Goal: Task Accomplishment & Management: Use online tool/utility

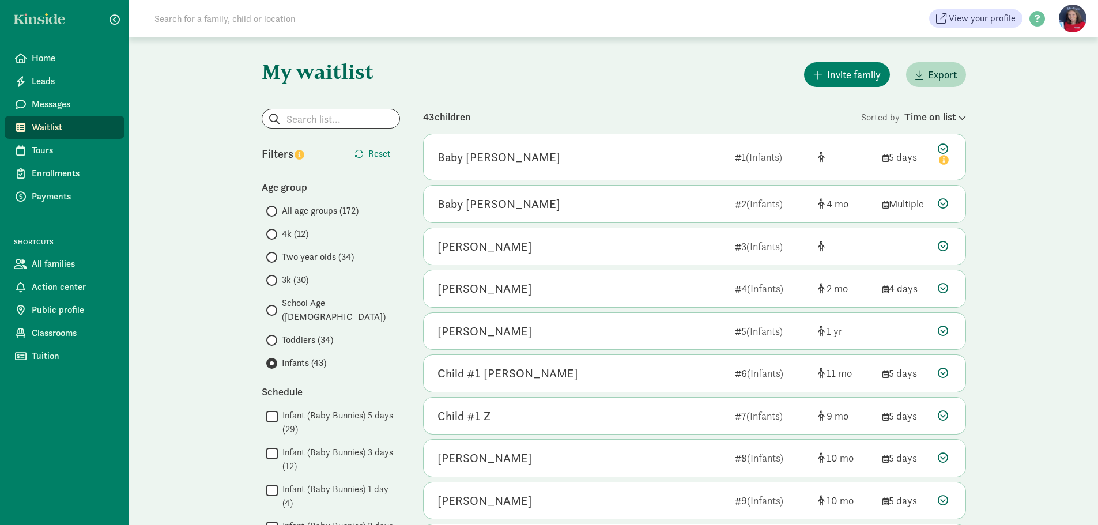
scroll to position [1414, 0]
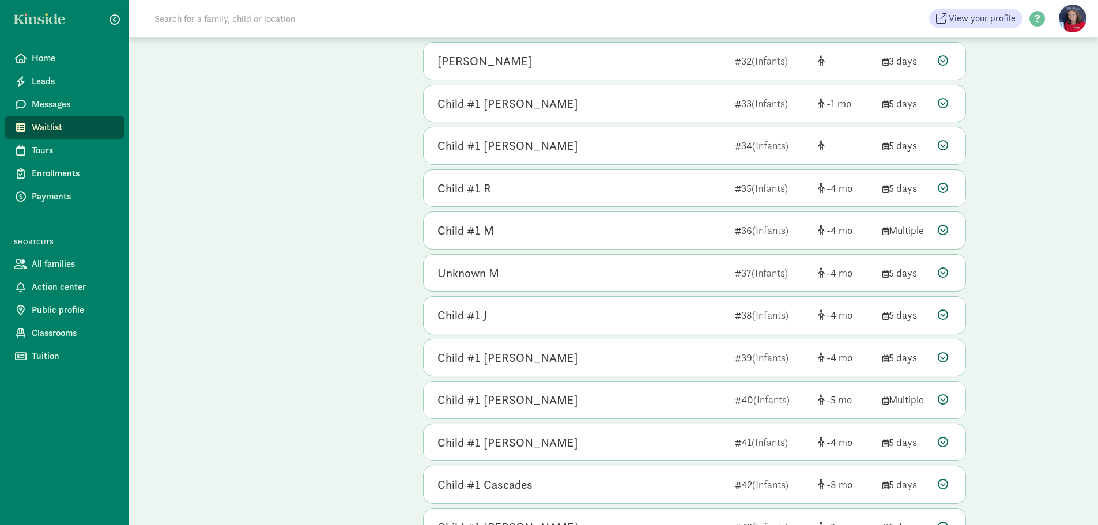
click at [56, 129] on span "Waitlist" at bounding box center [74, 128] width 84 height 14
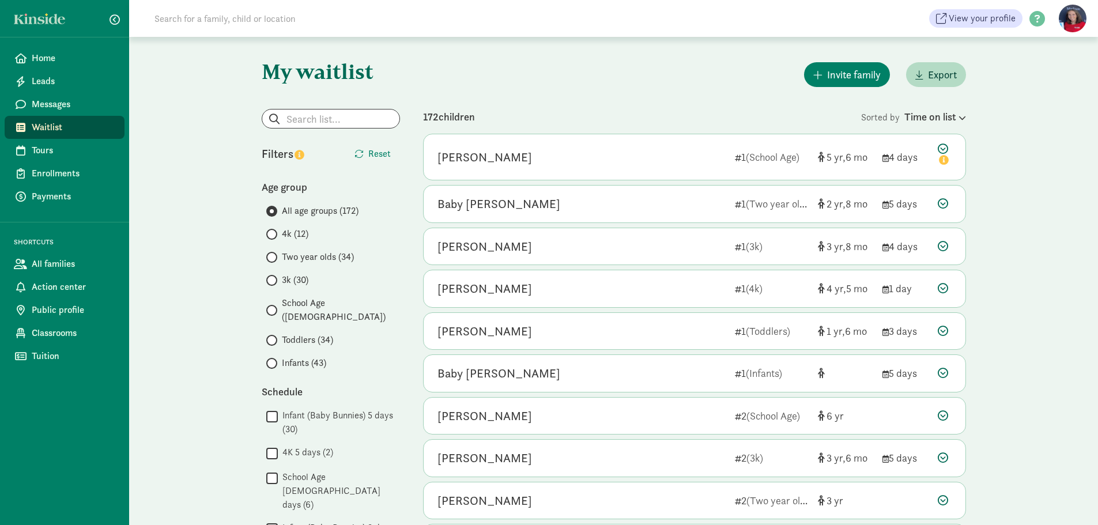
click at [297, 333] on span "Toddlers (34)" at bounding box center [307, 340] width 51 height 14
click at [274, 337] on input "Toddlers (34)" at bounding box center [269, 340] width 7 height 7
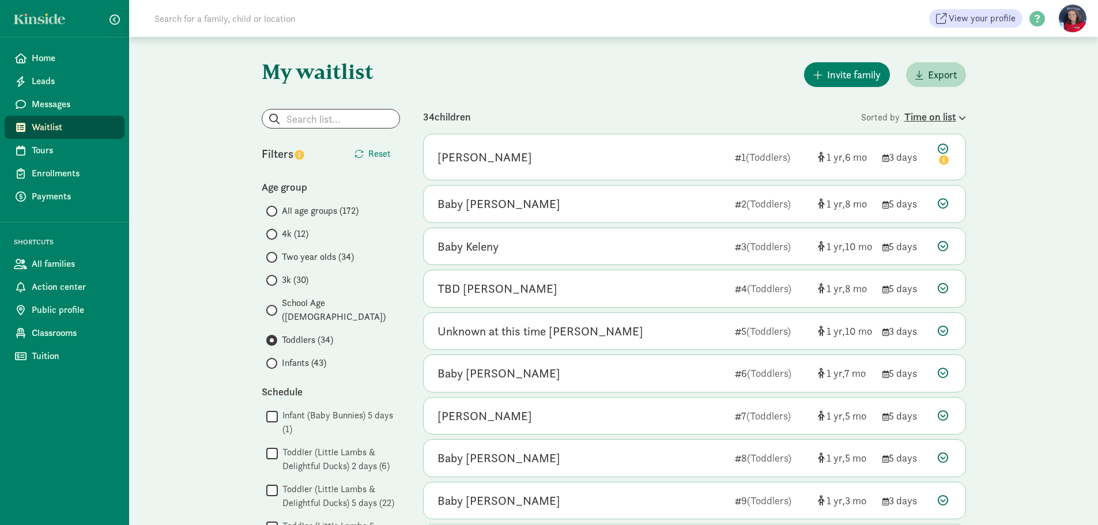
click at [927, 116] on div "Time on list" at bounding box center [936, 117] width 62 height 16
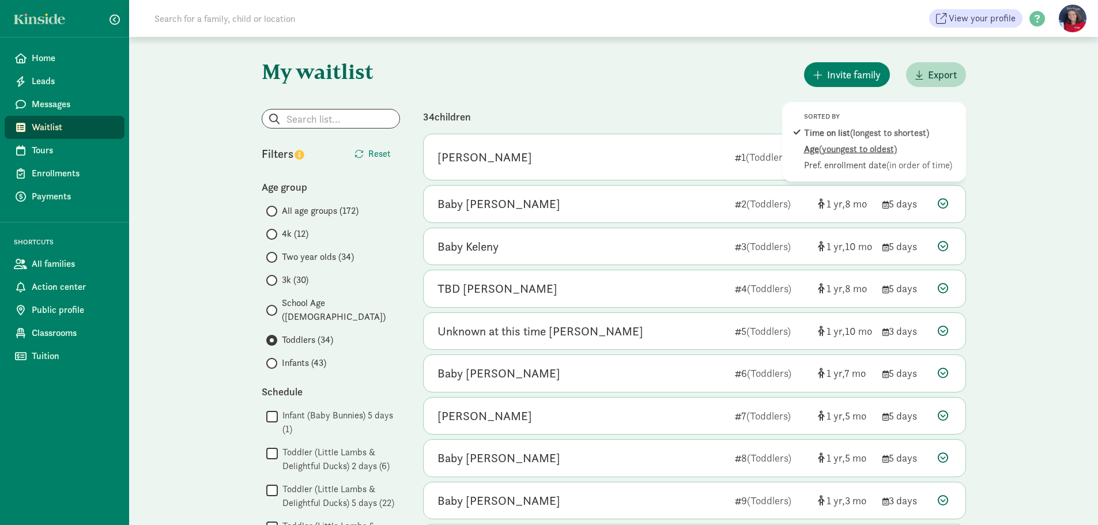
click at [814, 159] on div "Age (youngest to oldest)" at bounding box center [882, 166] width 156 height 14
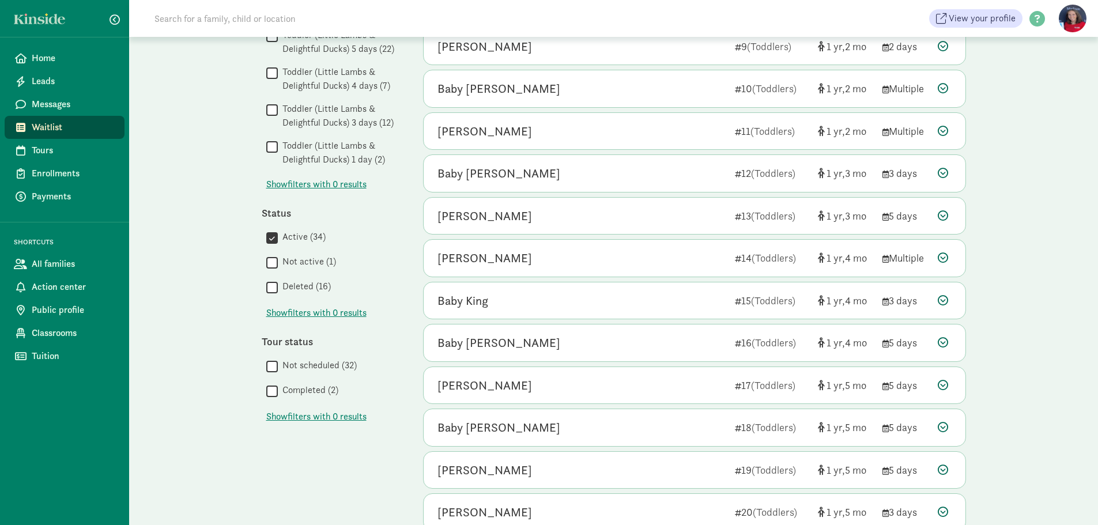
scroll to position [506, 0]
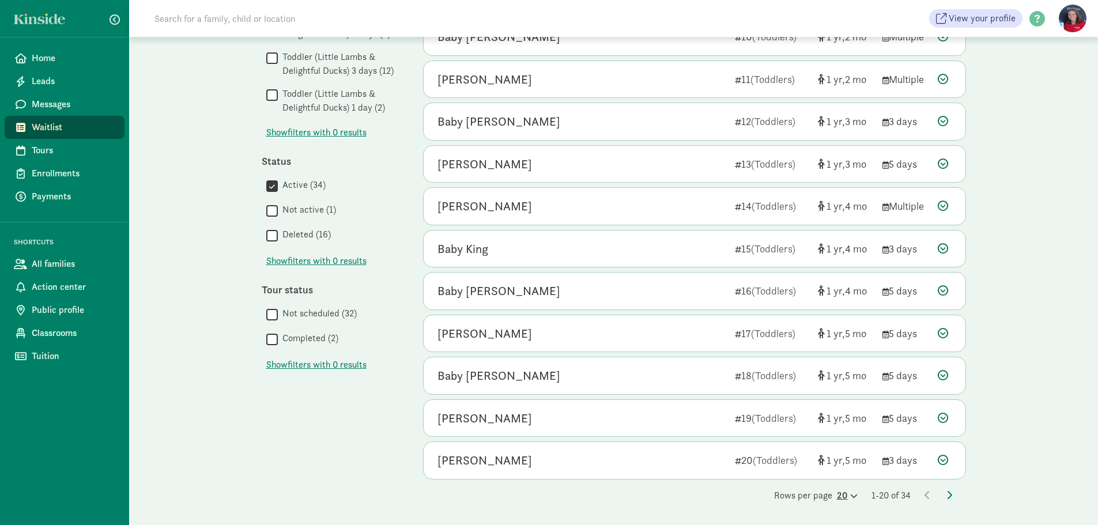
click at [838, 495] on div "20" at bounding box center [847, 496] width 21 height 14
click at [831, 480] on div "100" at bounding box center [819, 487] width 55 height 14
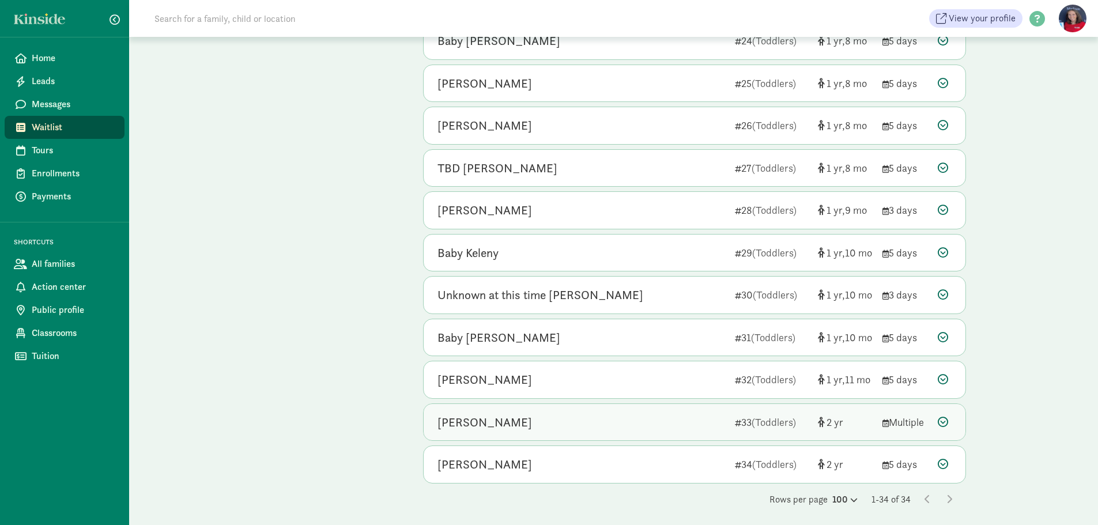
scroll to position [1100, 0]
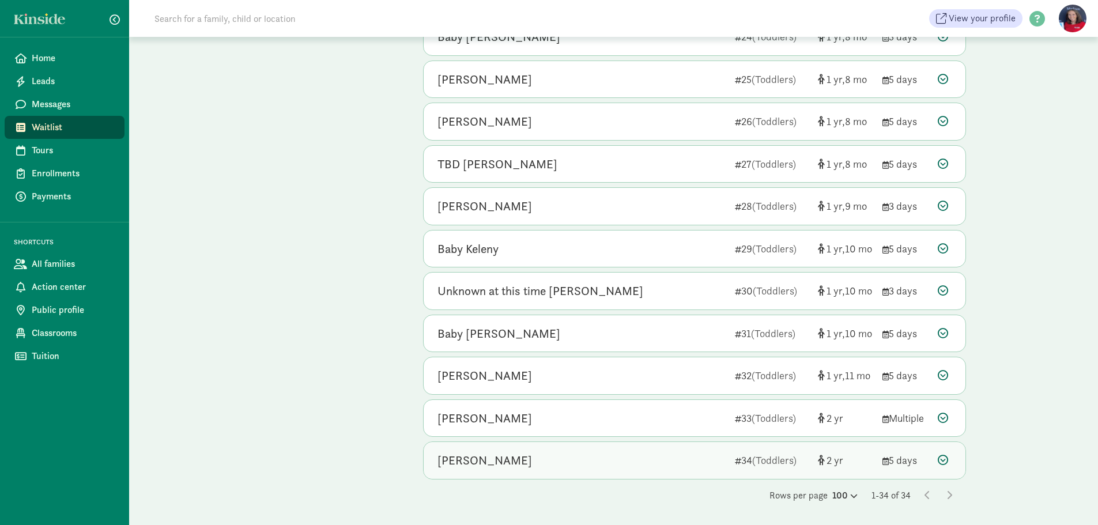
click at [944, 457] on icon at bounding box center [943, 460] width 10 height 10
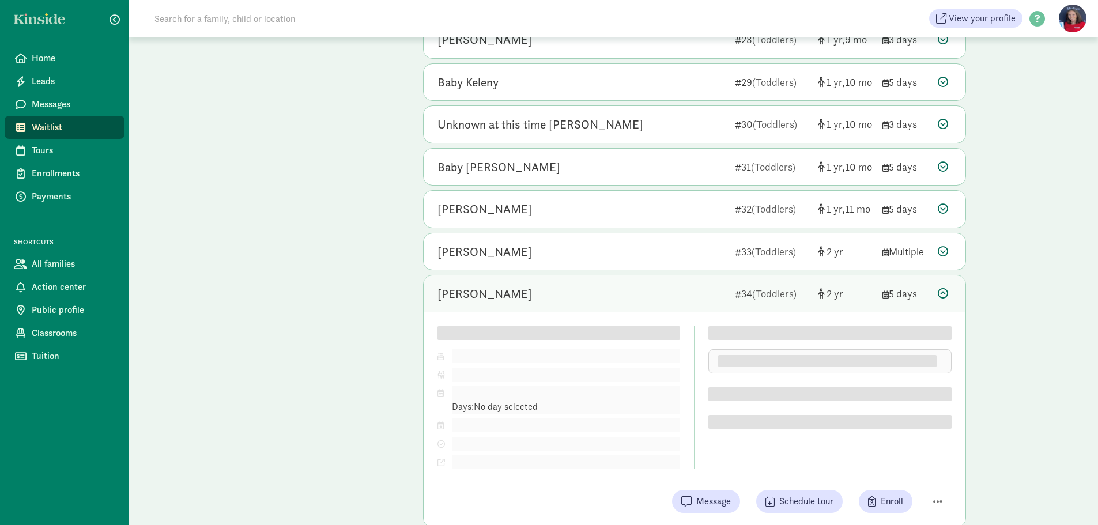
scroll to position [1273, 0]
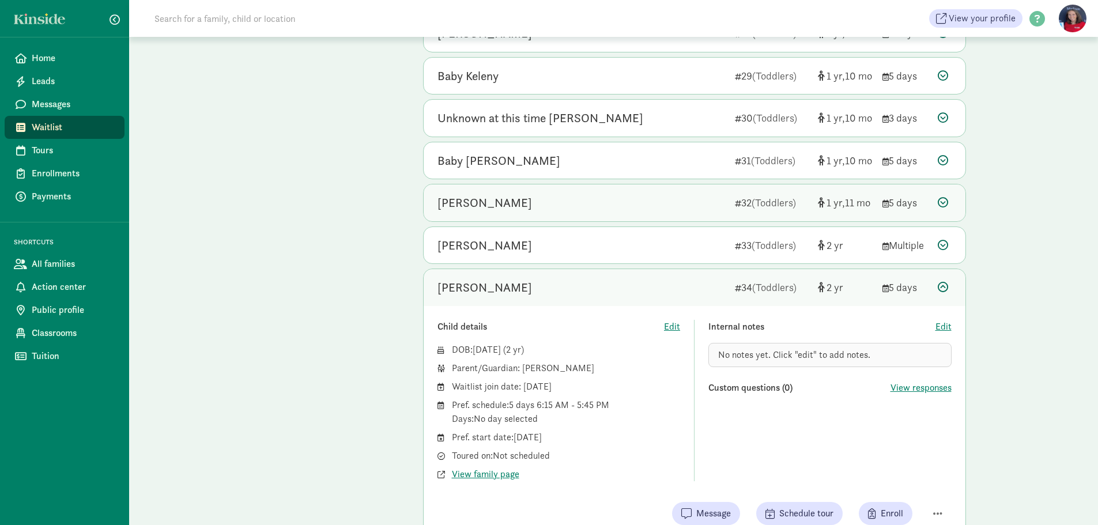
click at [945, 200] on icon at bounding box center [943, 202] width 10 height 10
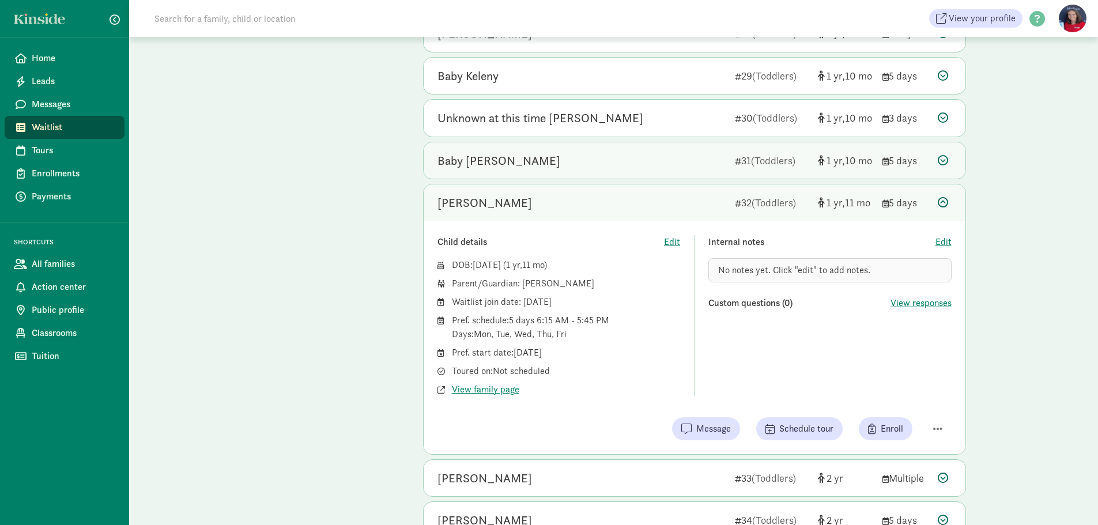
click at [940, 159] on icon at bounding box center [943, 160] width 10 height 10
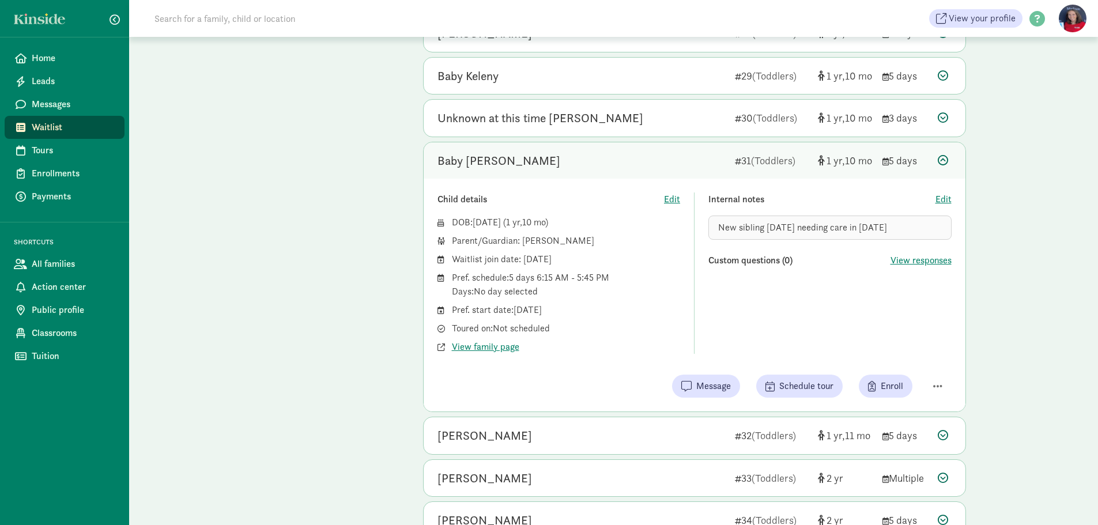
scroll to position [1215, 0]
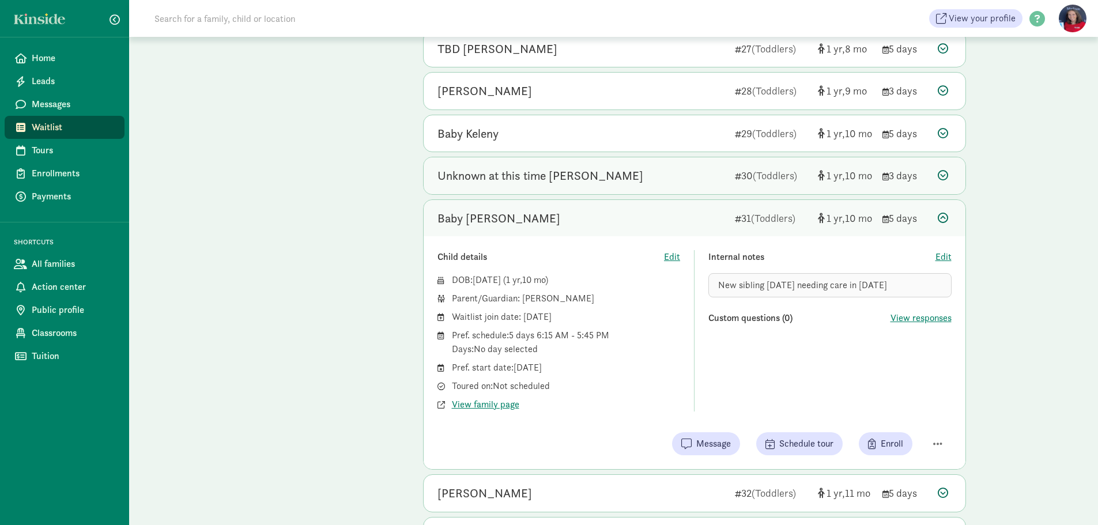
click at [943, 172] on icon at bounding box center [943, 175] width 10 height 10
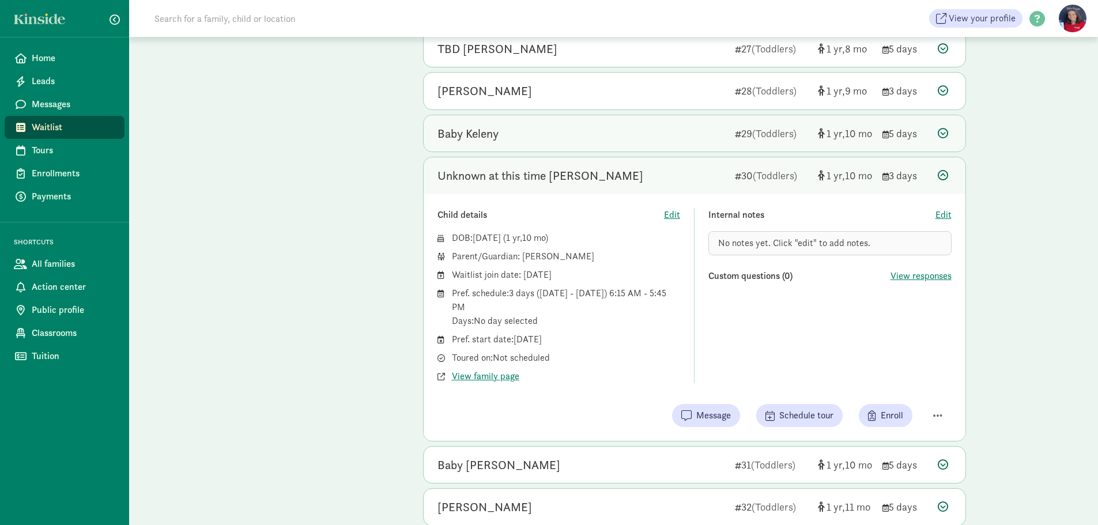
click at [941, 131] on icon at bounding box center [943, 133] width 10 height 10
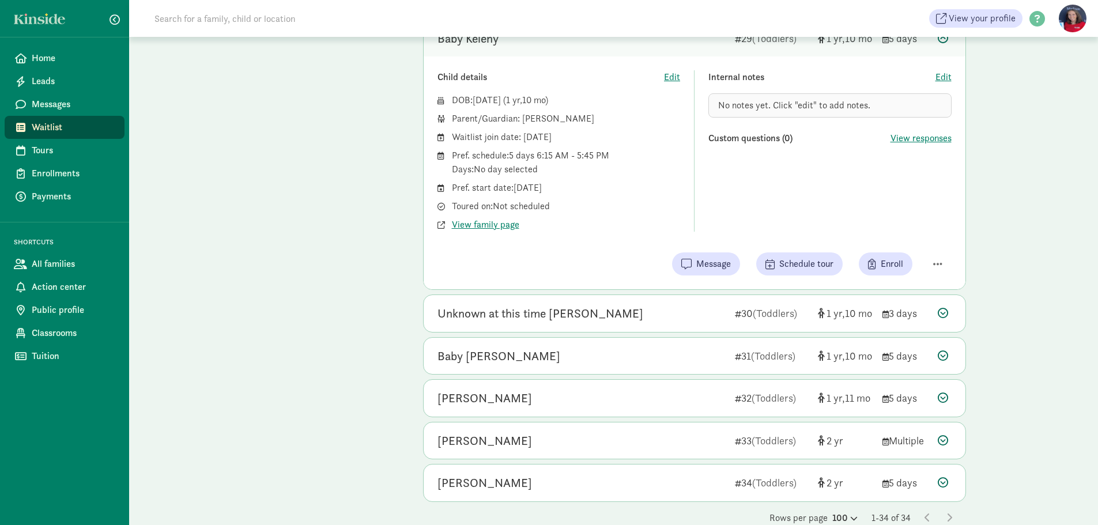
scroll to position [1330, 0]
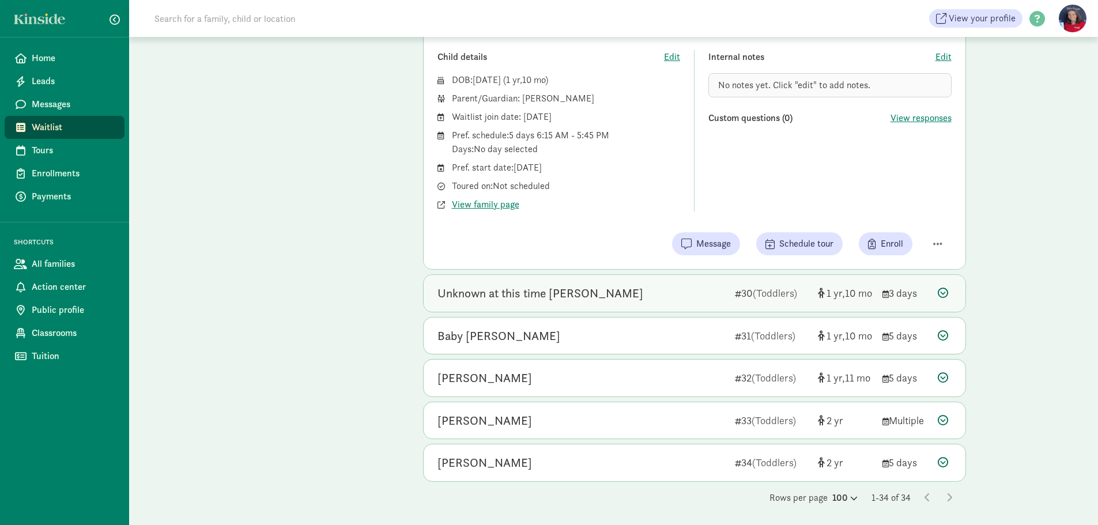
click at [947, 291] on icon at bounding box center [943, 293] width 10 height 10
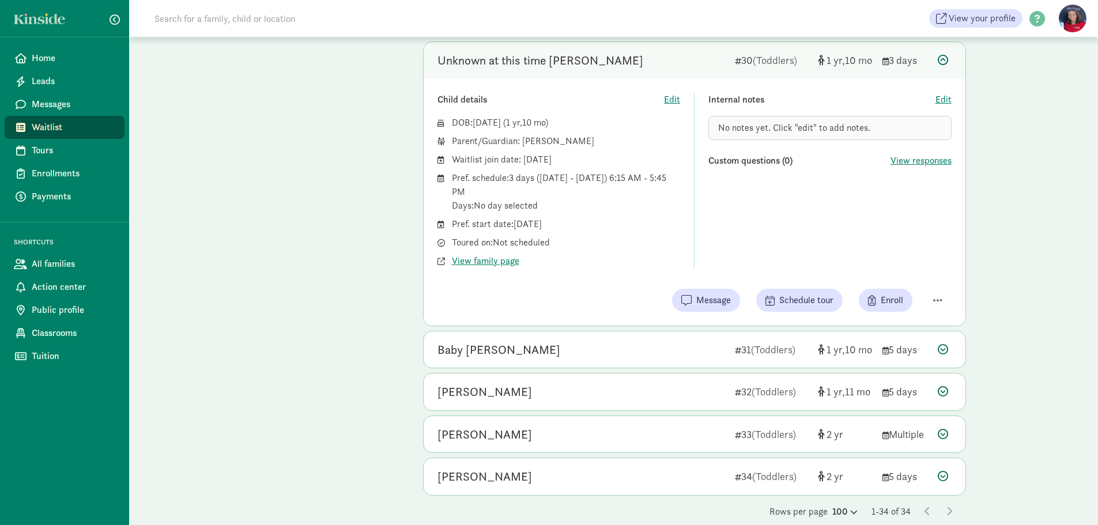
scroll to position [1273, 0]
